Goal: Navigation & Orientation: Find specific page/section

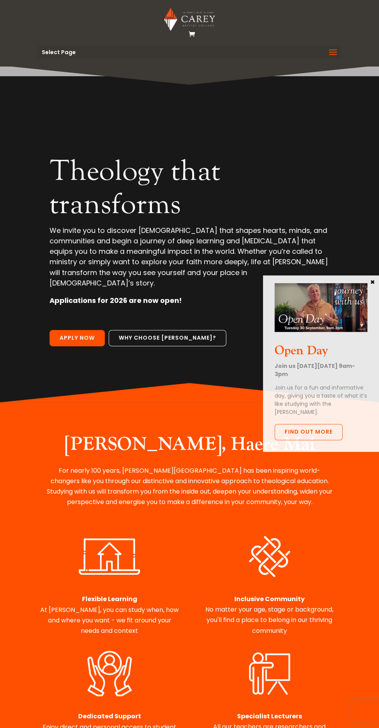
click at [337, 52] on span at bounding box center [333, 57] width 12 height 22
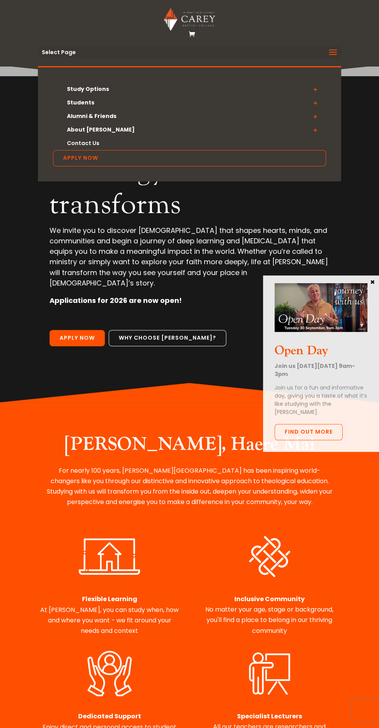
click at [321, 90] on span at bounding box center [315, 89] width 22 height 14
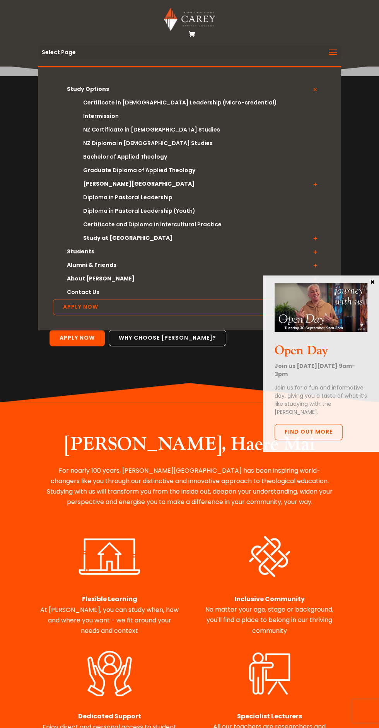
click at [315, 89] on span at bounding box center [315, 89] width 22 height 14
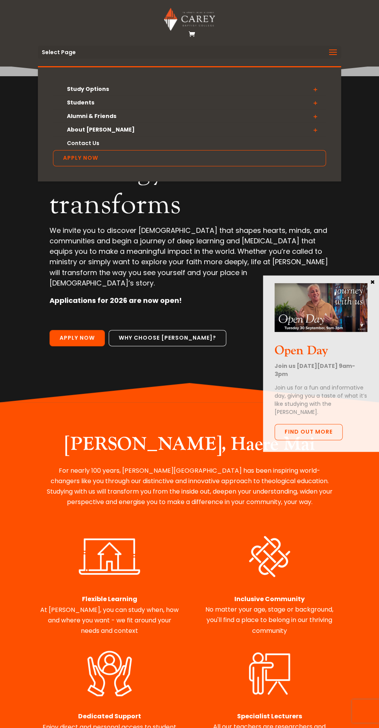
click at [315, 116] on span at bounding box center [315, 116] width 22 height 14
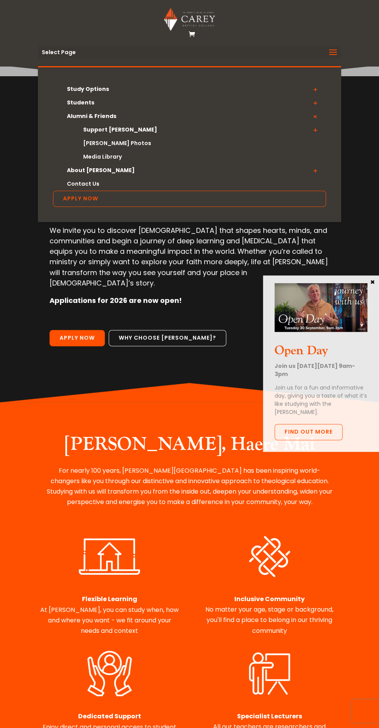
click at [315, 171] on span at bounding box center [315, 171] width 22 height 14
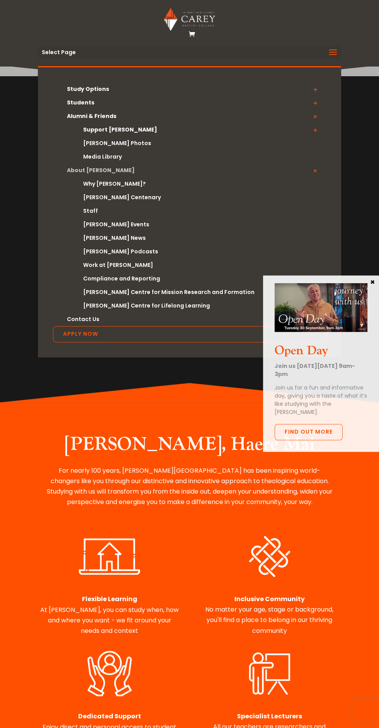
click at [92, 171] on link "About [PERSON_NAME]" at bounding box center [189, 171] width 273 height 14
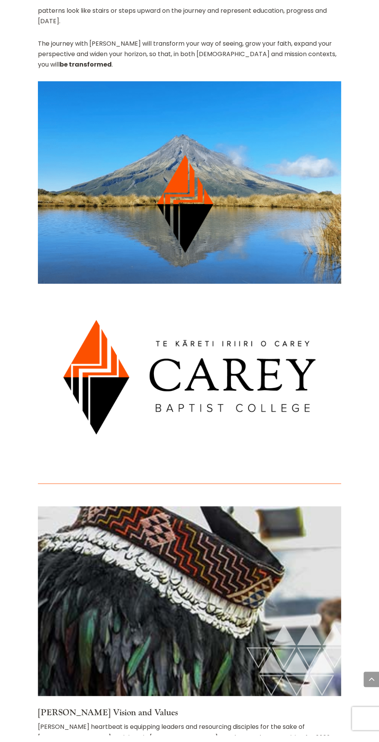
scroll to position [1634, 0]
